Goal: Task Accomplishment & Management: Manage account settings

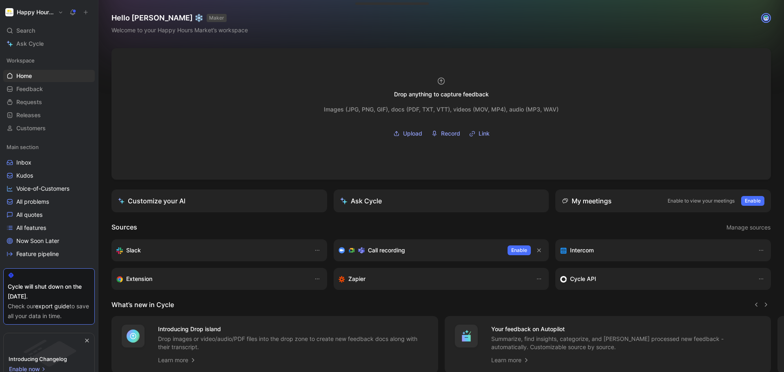
click at [45, 14] on h1 "Happy Hours Market" at bounding box center [36, 12] width 38 height 7
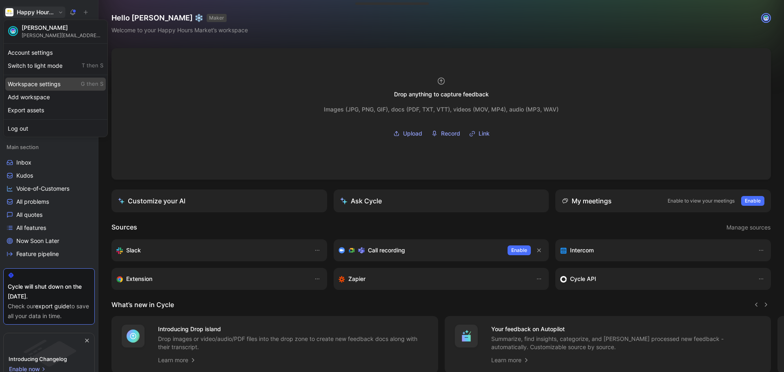
click at [46, 87] on div "Workspace settings G then S" at bounding box center [55, 84] width 100 height 13
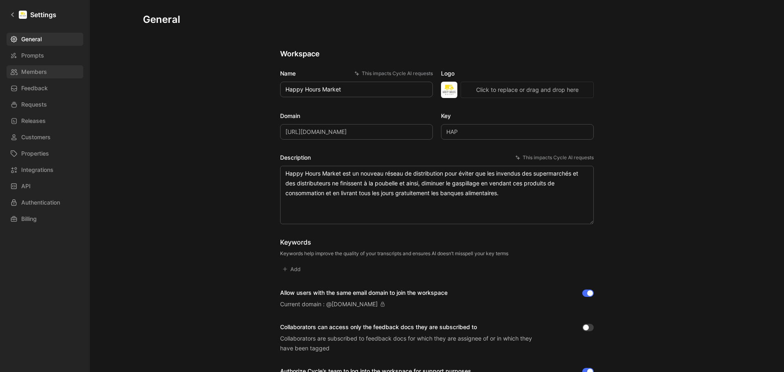
click at [54, 77] on link "Members" at bounding box center [45, 71] width 77 height 13
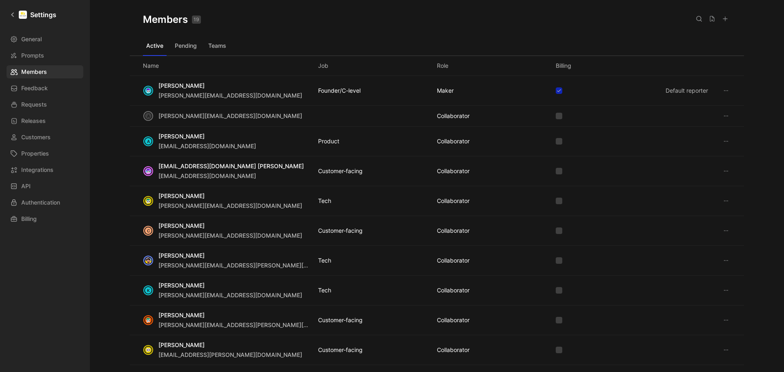
click at [728, 16] on icon at bounding box center [725, 19] width 7 height 7
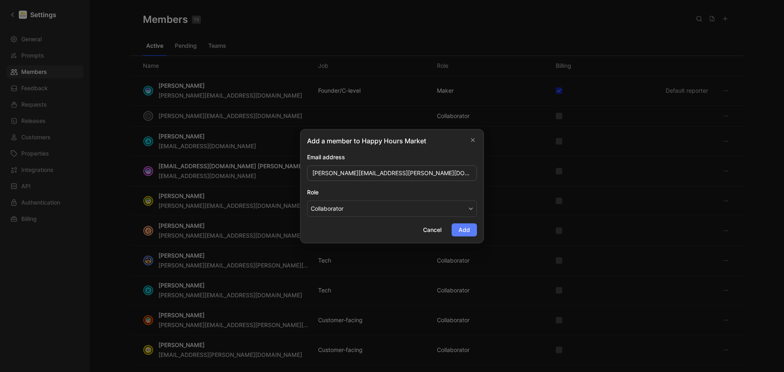
type input "[PERSON_NAME][EMAIL_ADDRESS][PERSON_NAME][DOMAIN_NAME]"
click at [465, 232] on span "Add" at bounding box center [464, 230] width 11 height 10
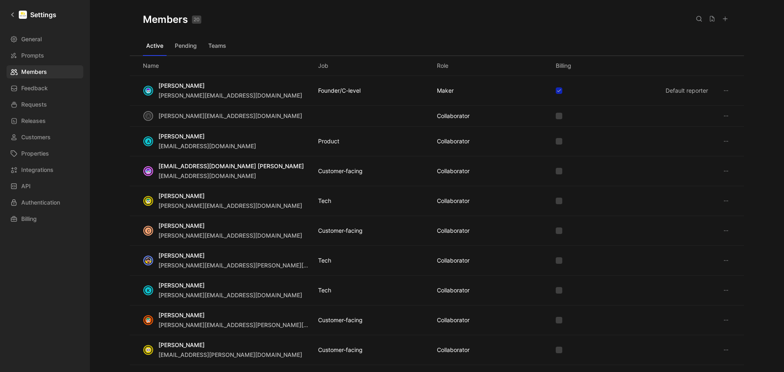
click at [452, 10] on div "Members 20 Saved" at bounding box center [437, 19] width 614 height 39
